Goal: Task Accomplishment & Management: Complete application form

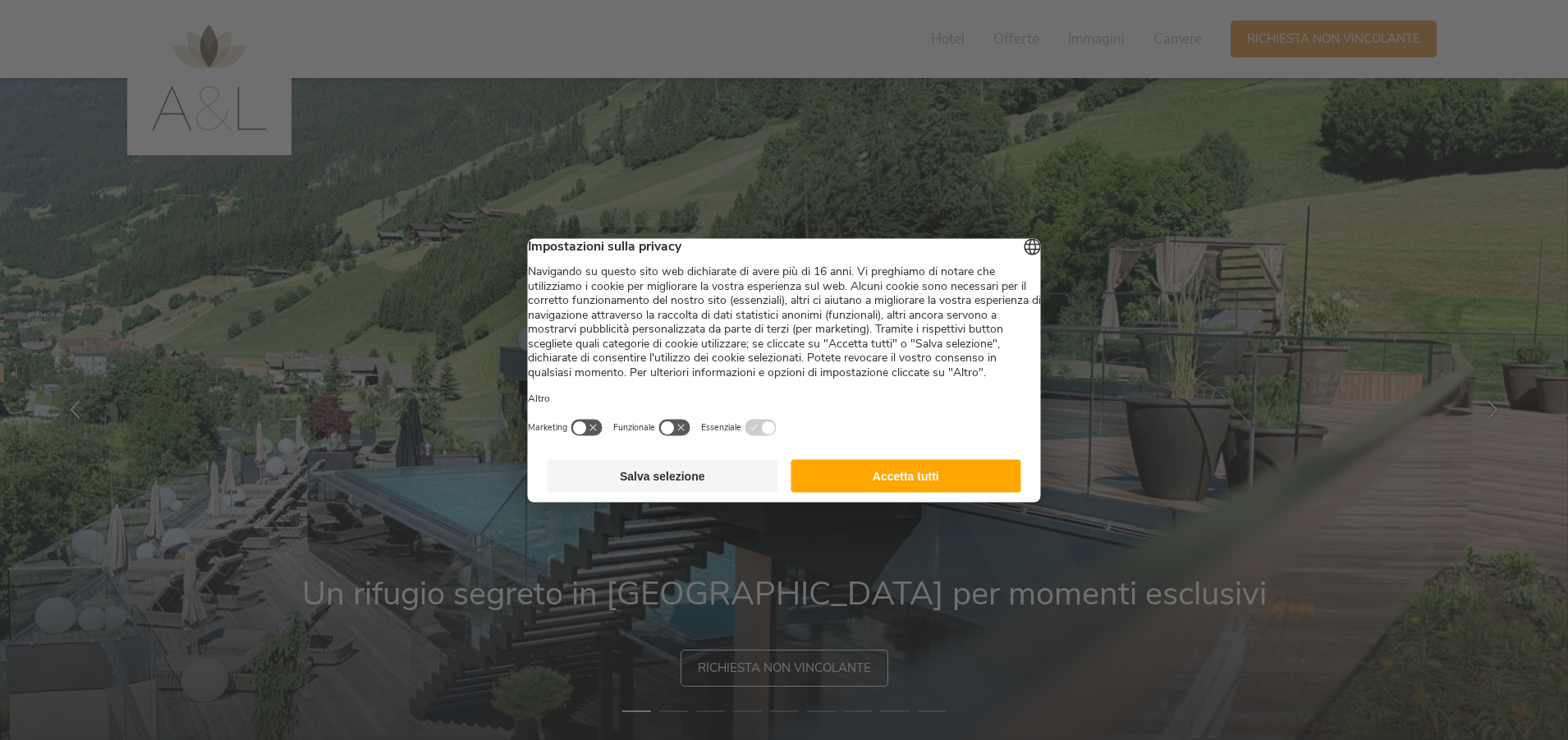
scroll to position [164, 0]
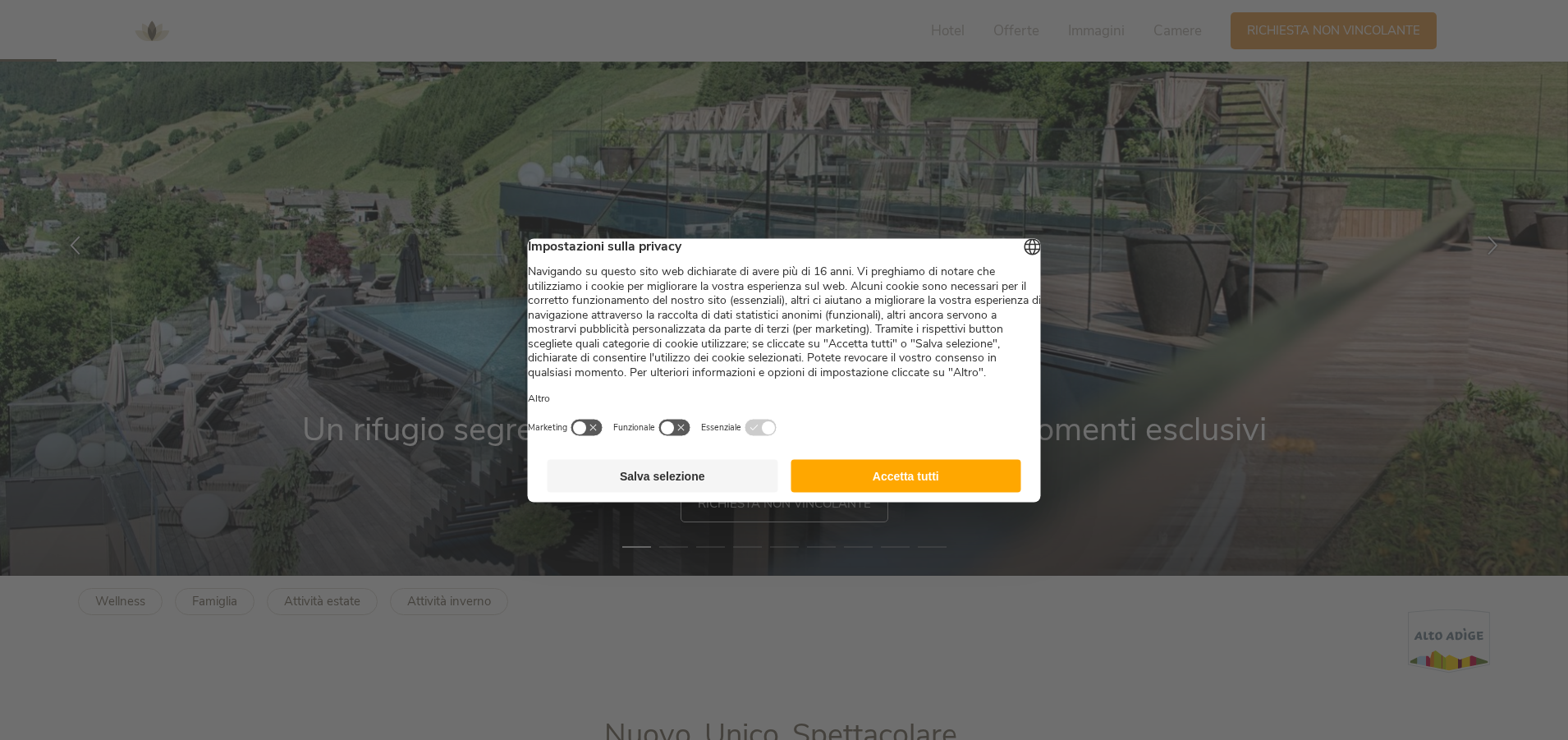
click at [903, 486] on button "Accetta tutti" at bounding box center [905, 475] width 230 height 33
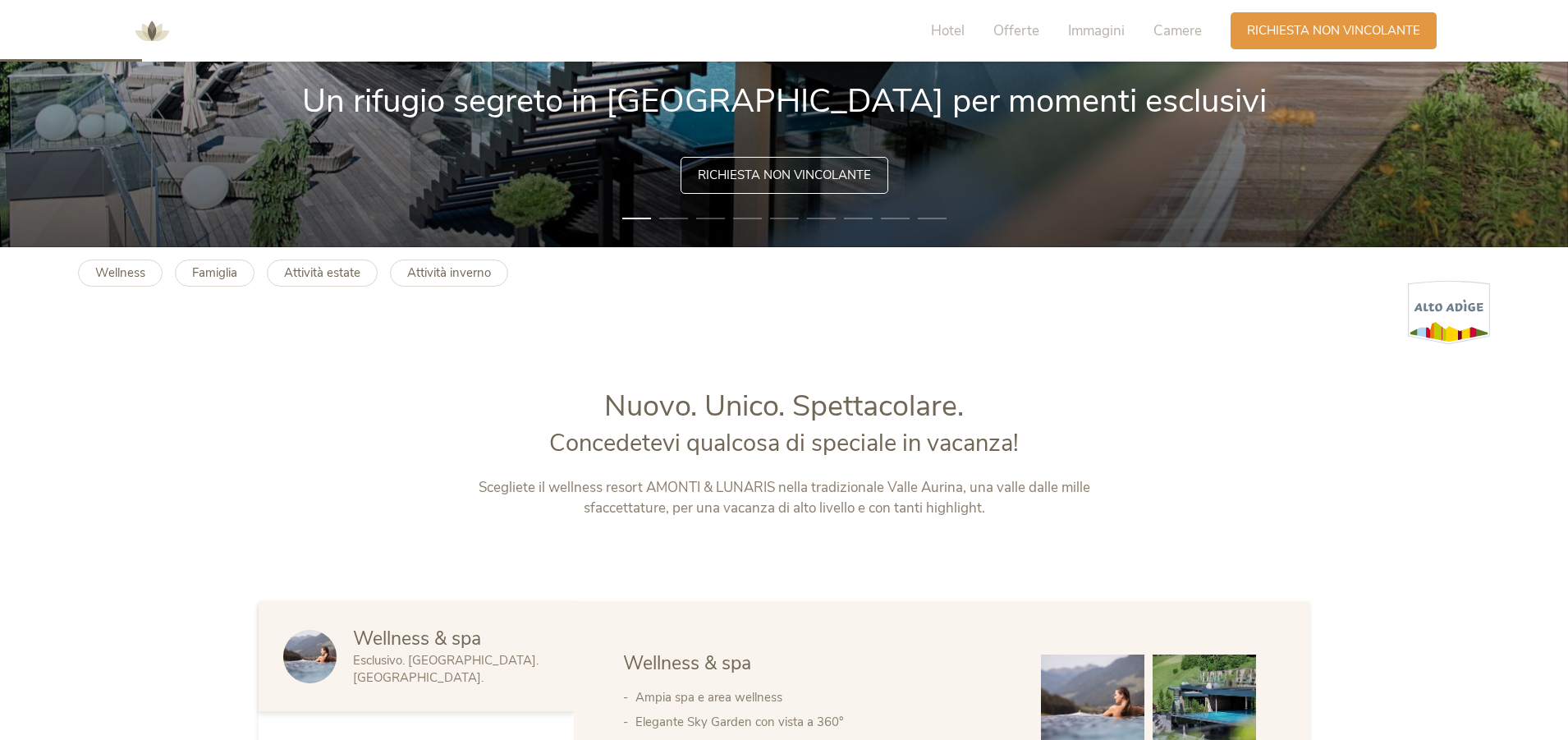
scroll to position [0, 0]
click at [784, 175] on span "Richiesta non vincolante" at bounding box center [784, 174] width 173 height 17
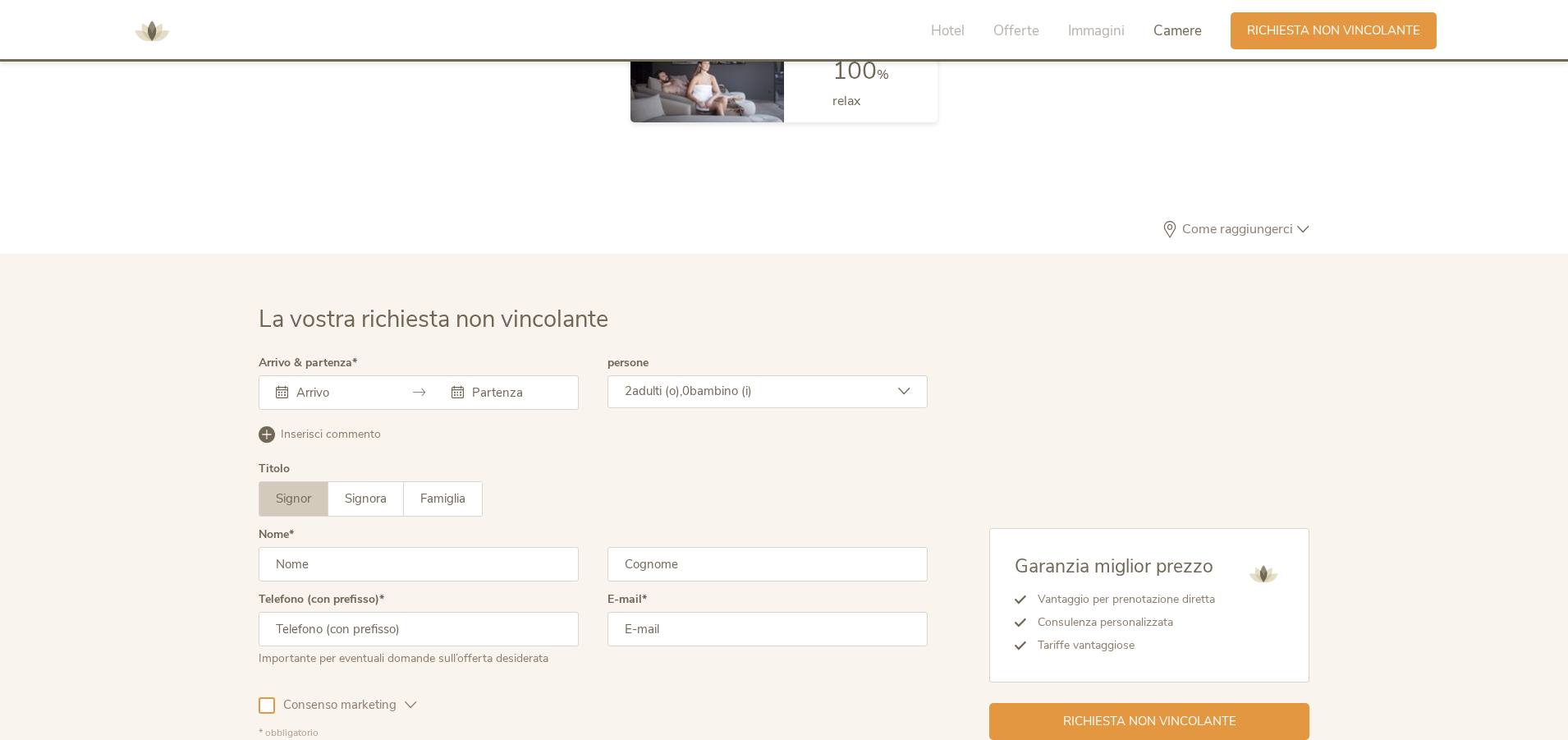
scroll to position [4946, 0]
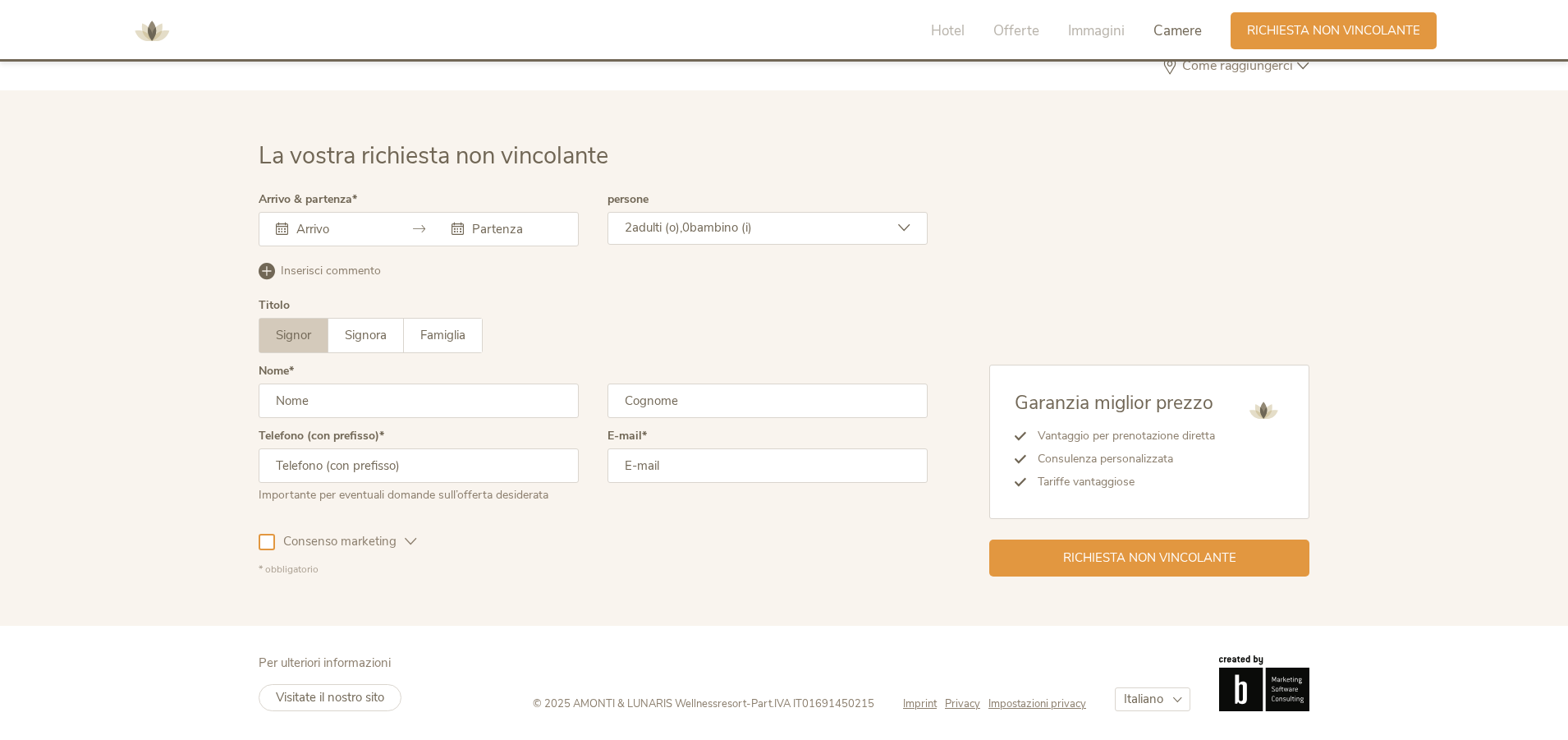
click at [373, 233] on div "[DATE] Lun Mar Mer Gio Ven Sab Dom 1 2 3 4 5 6 7 8 9 10 11 12 13 14 15 16 17 18…" at bounding box center [418, 229] width 320 height 35
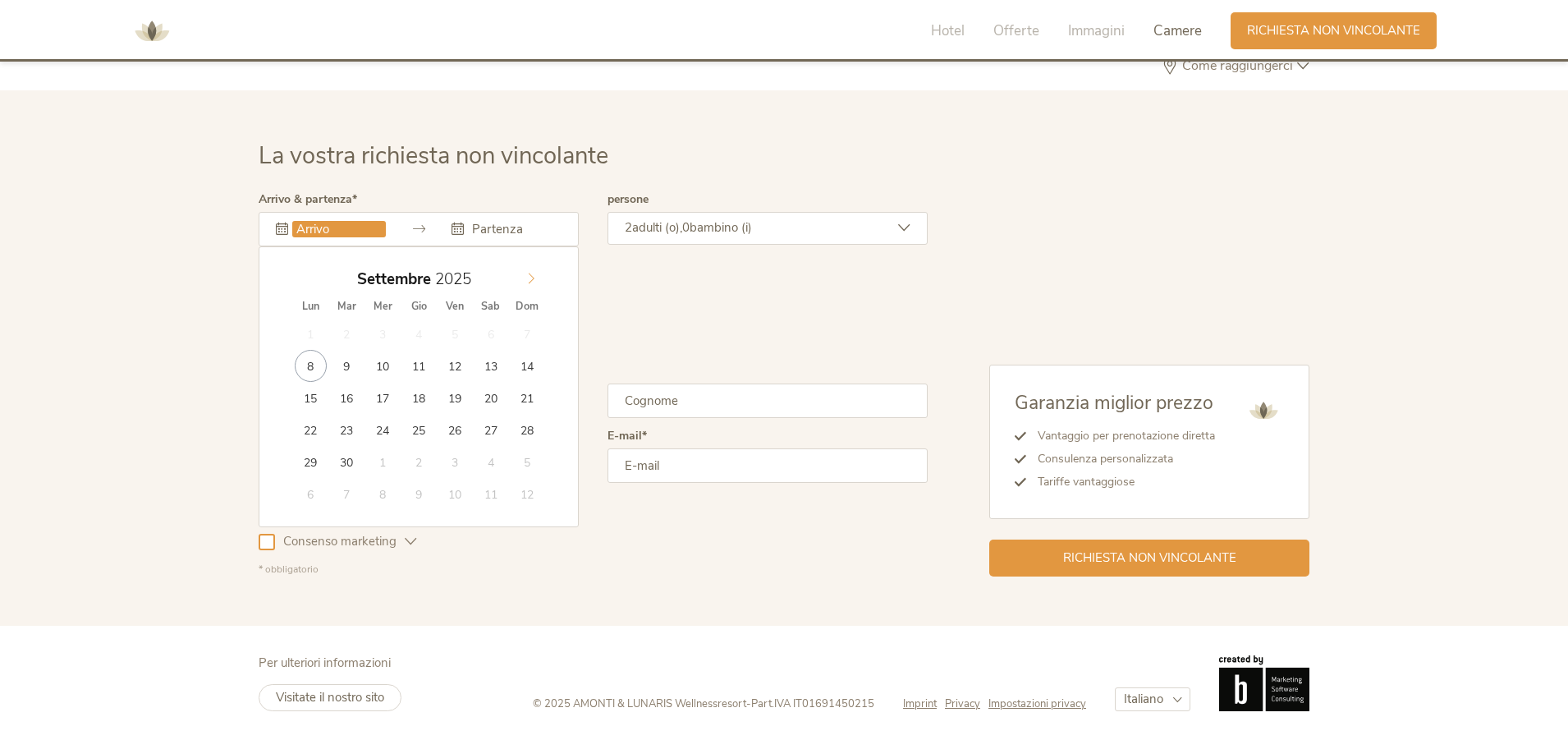
click at [534, 281] on icon at bounding box center [531, 279] width 12 height 12
click at [319, 280] on span at bounding box center [306, 275] width 28 height 23
type input "[DATE]"
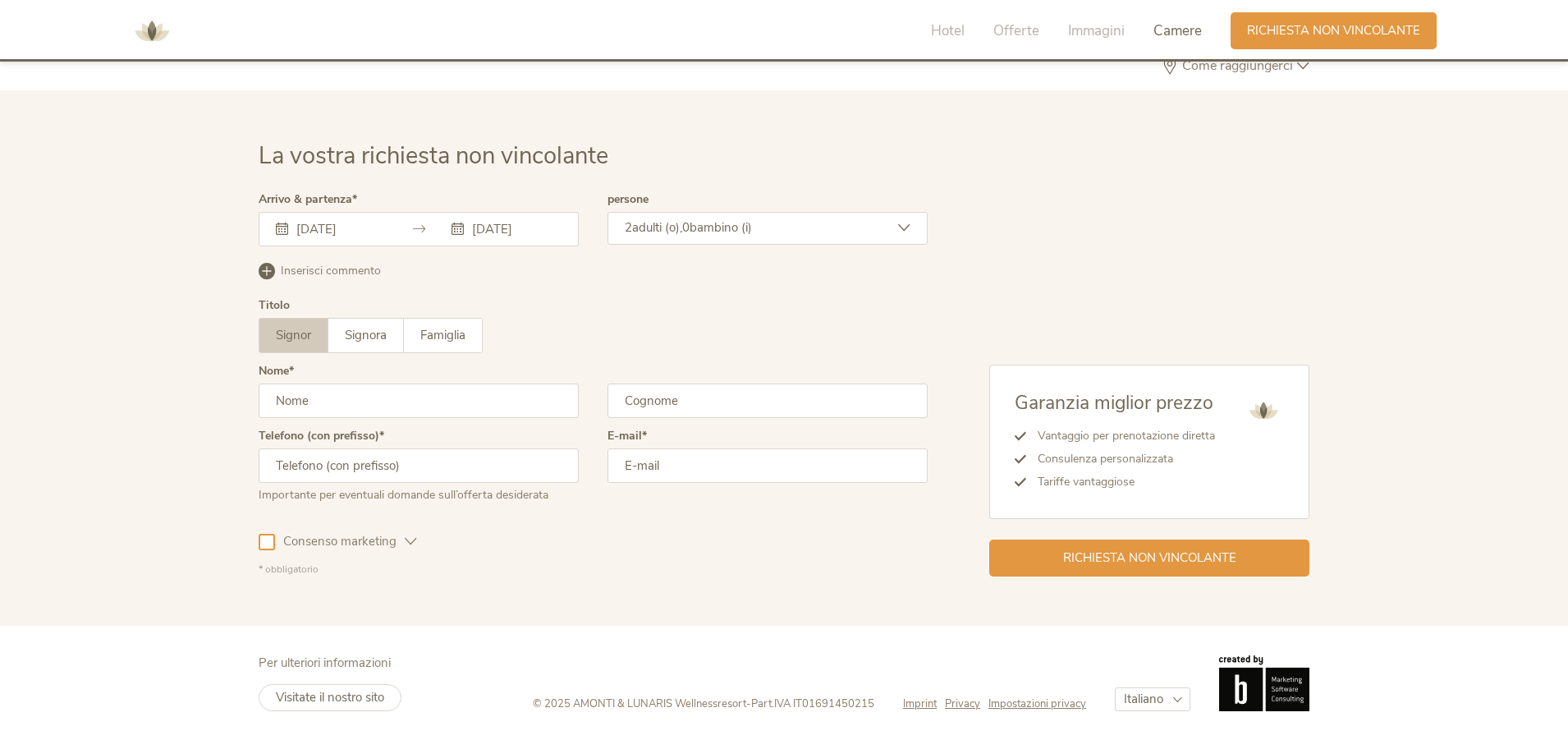
click at [328, 392] on input "text" at bounding box center [418, 400] width 320 height 35
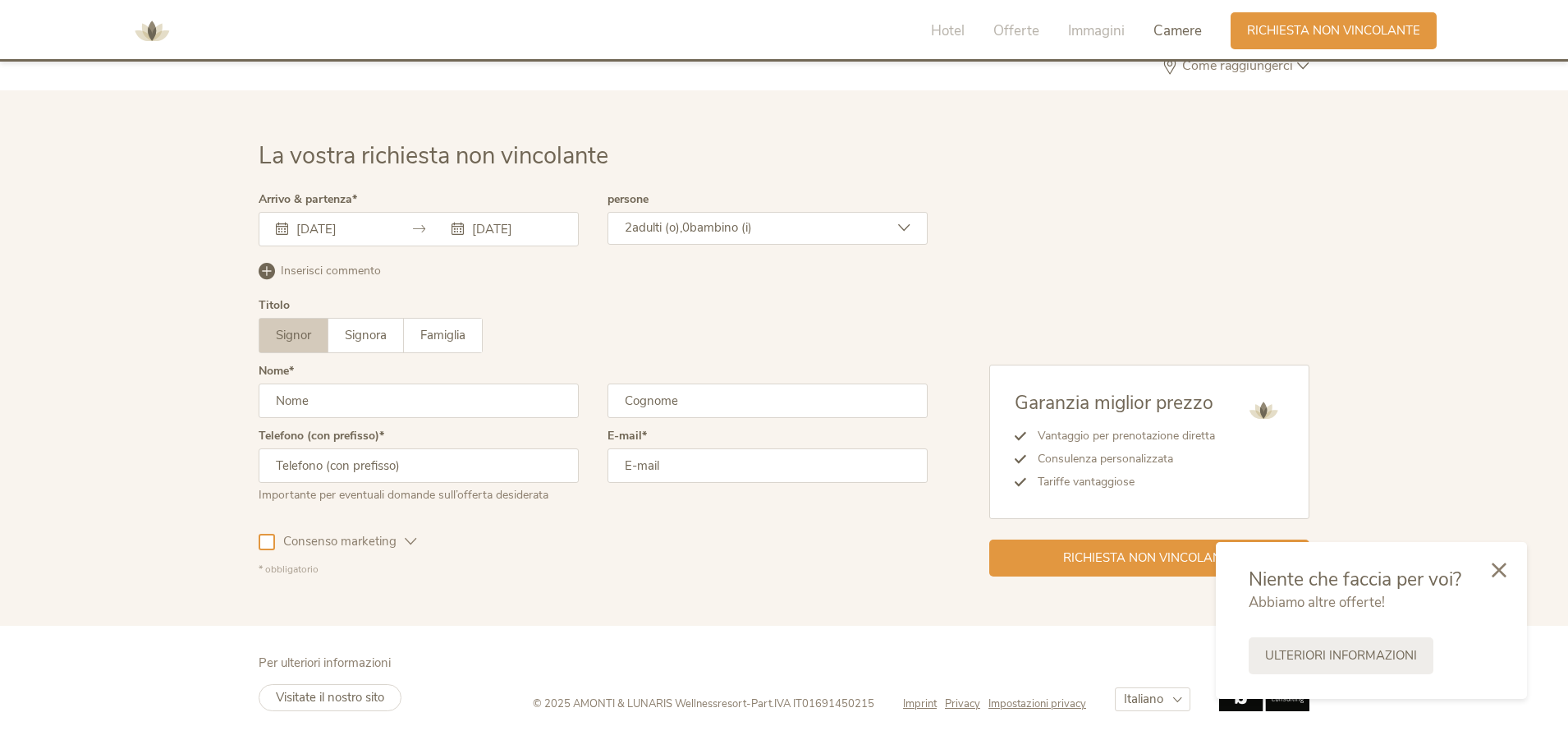
type input "[PERSON_NAME]"
type input "3478012675"
type input "[EMAIL_ADDRESS][DOMAIN_NAME]"
click at [1090, 554] on span "Richiesta non vincolante" at bounding box center [1149, 556] width 173 height 17
